Goal: Task Accomplishment & Management: Use online tool/utility

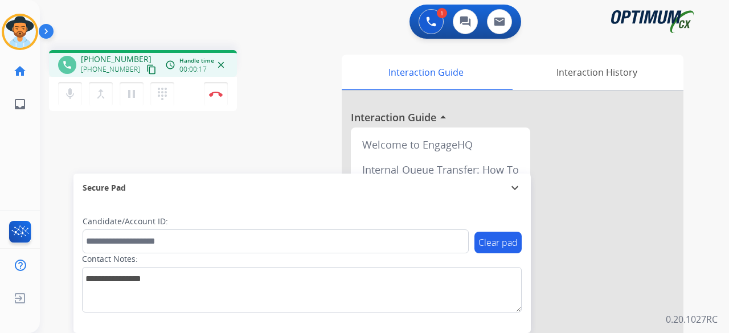
click at [146, 71] on mat-icon "content_copy" at bounding box center [151, 69] width 10 height 10
click at [76, 99] on mat-icon "mic" at bounding box center [70, 94] width 14 height 14
click at [75, 104] on button "mic_off Mute" at bounding box center [70, 94] width 24 height 24
click at [223, 93] on button "Disconnect" at bounding box center [216, 94] width 24 height 24
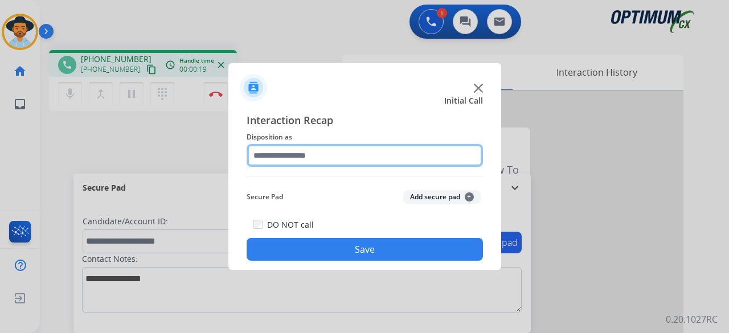
click at [364, 157] on input "text" at bounding box center [365, 155] width 236 height 23
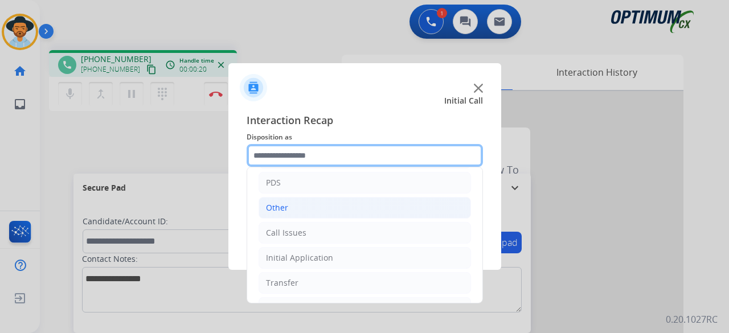
scroll to position [69, 0]
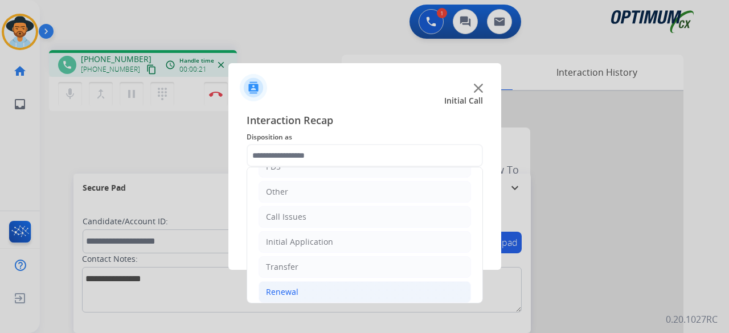
click at [294, 290] on div "Renewal" at bounding box center [282, 291] width 32 height 11
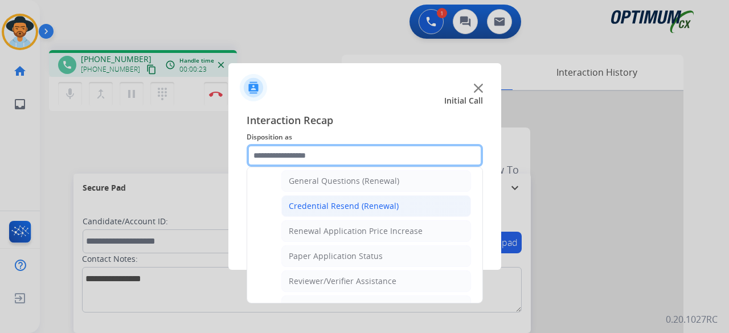
scroll to position [343, 0]
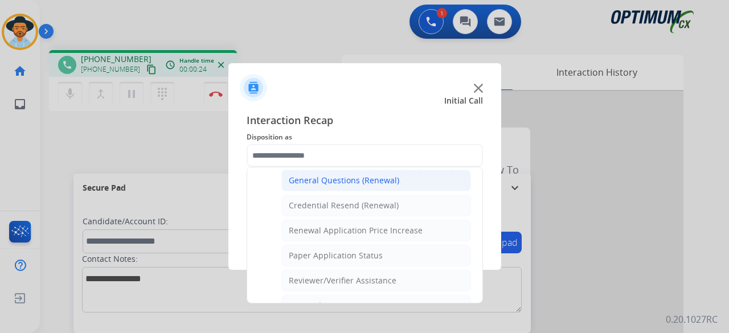
click at [385, 179] on div "General Questions (Renewal)" at bounding box center [344, 180] width 110 height 11
type input "**********"
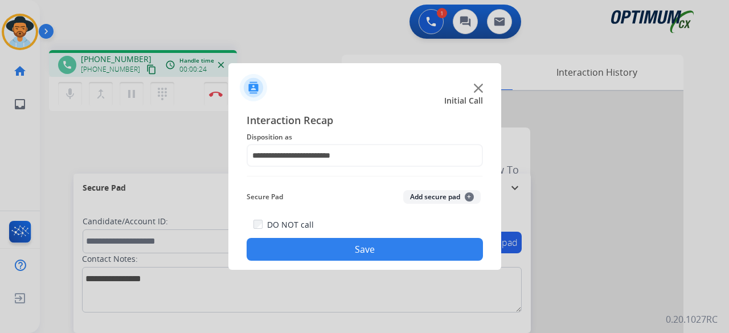
click at [421, 199] on button "Add secure pad +" at bounding box center [441, 197] width 77 height 14
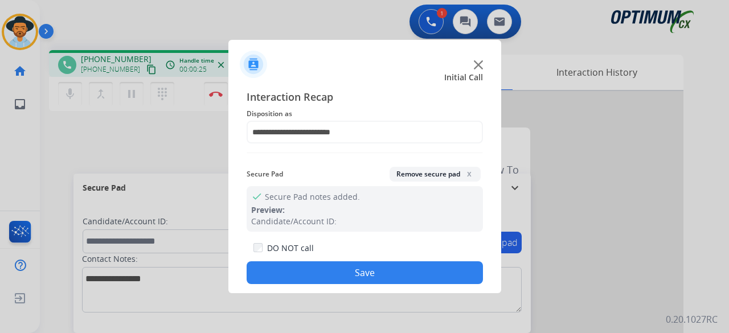
click at [378, 275] on button "Save" at bounding box center [365, 272] width 236 height 23
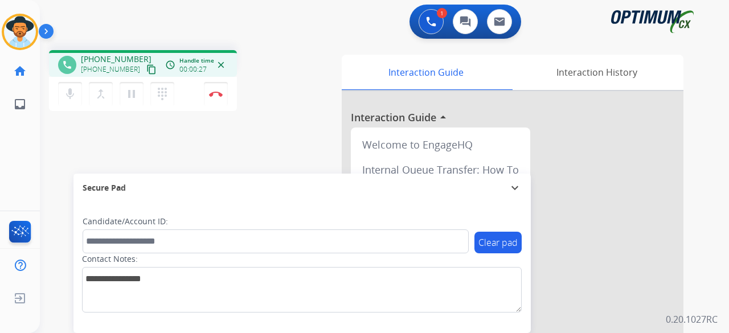
click at [146, 69] on mat-icon "content_copy" at bounding box center [151, 69] width 10 height 10
click at [146, 71] on mat-icon "content_copy" at bounding box center [151, 69] width 10 height 10
click at [209, 94] on img at bounding box center [216, 94] width 14 height 6
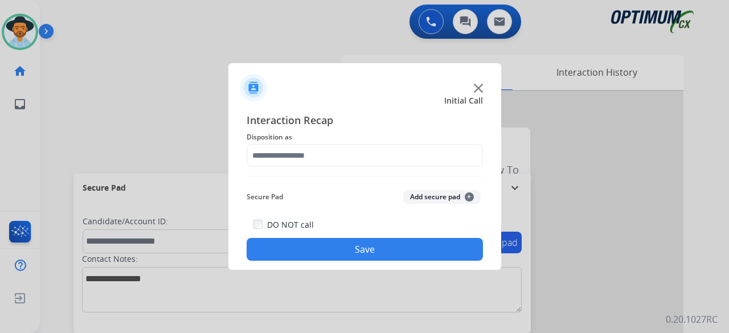
click at [475, 88] on img at bounding box center [478, 88] width 9 height 9
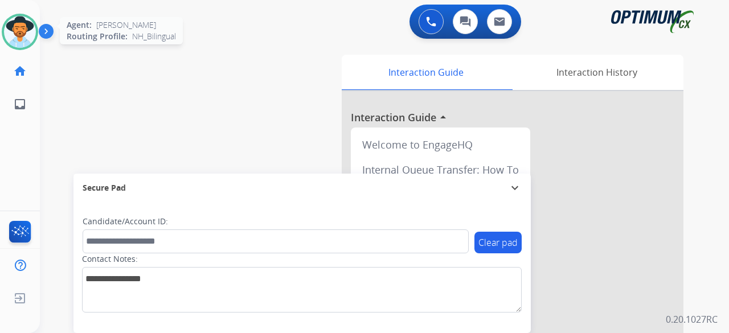
click at [21, 38] on img at bounding box center [20, 32] width 32 height 32
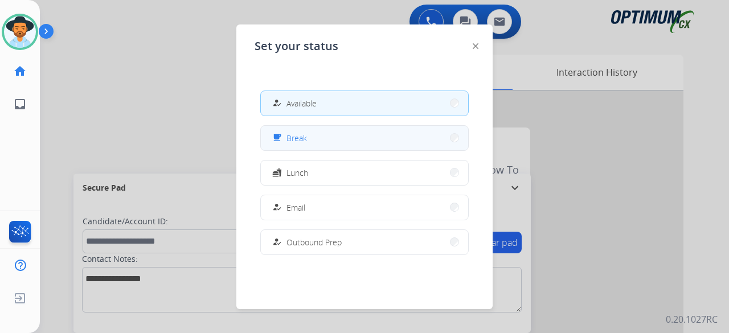
click at [313, 138] on button "free_breakfast Break" at bounding box center [364, 138] width 207 height 24
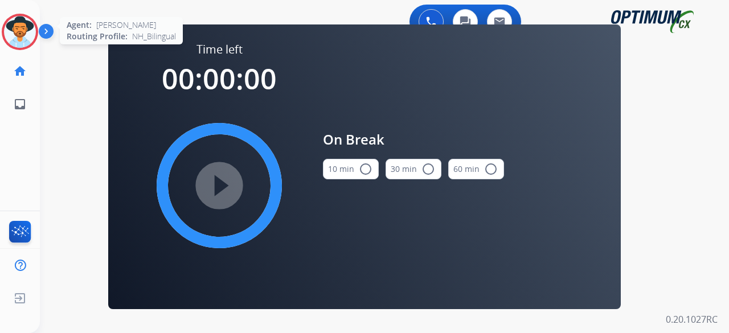
click at [19, 16] on img at bounding box center [20, 32] width 32 height 32
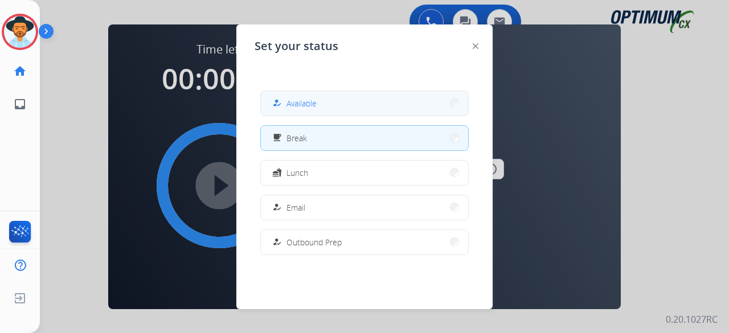
click at [322, 112] on button "how_to_reg Available" at bounding box center [364, 103] width 207 height 24
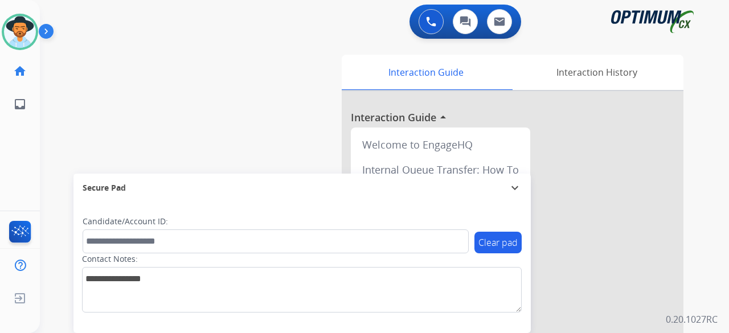
click at [67, 114] on div "swap_horiz Break voice bridge close_fullscreen Connect 3-Way Call merge_type Se…" at bounding box center [371, 278] width 662 height 475
click at [17, 26] on img at bounding box center [20, 32] width 32 height 32
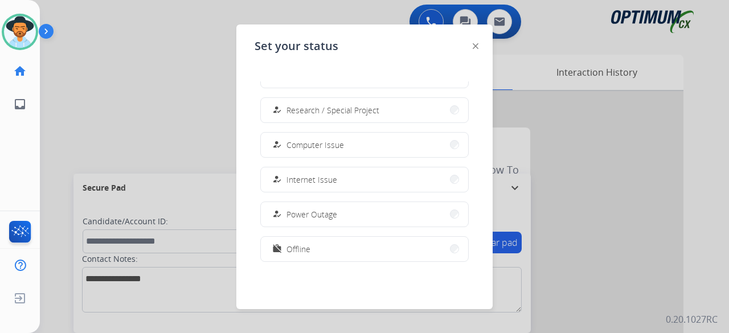
scroll to position [284, 0]
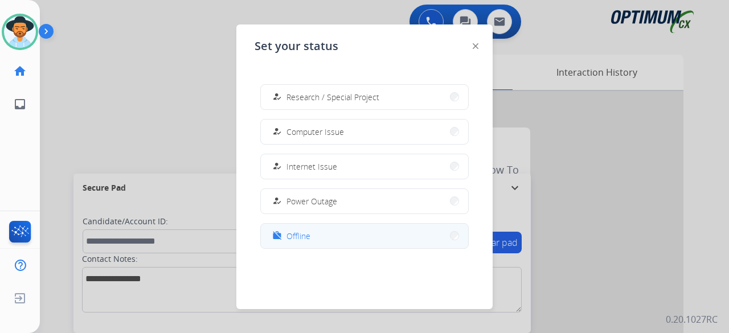
click at [309, 231] on span "Offline" at bounding box center [298, 236] width 24 height 12
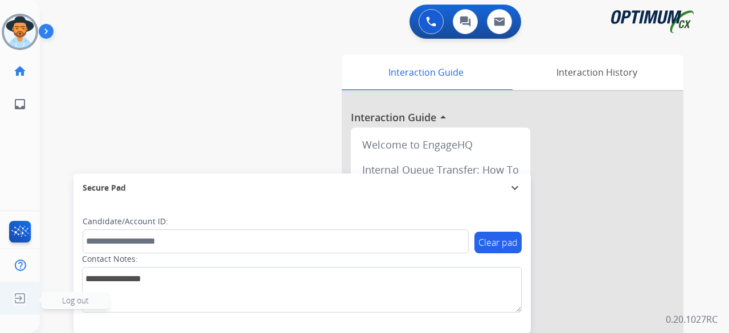
click at [75, 298] on span "Log out" at bounding box center [75, 300] width 27 height 11
